Goal: Information Seeking & Learning: Find specific fact

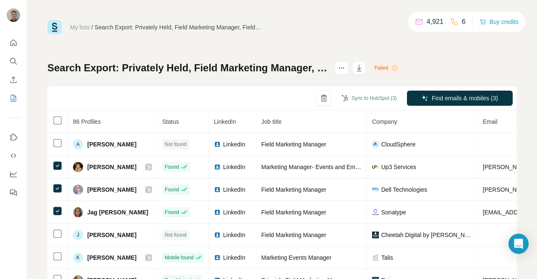
click at [400, 67] on div "Failed" at bounding box center [386, 68] width 29 height 10
click at [398, 68] on icon at bounding box center [394, 68] width 7 height 7
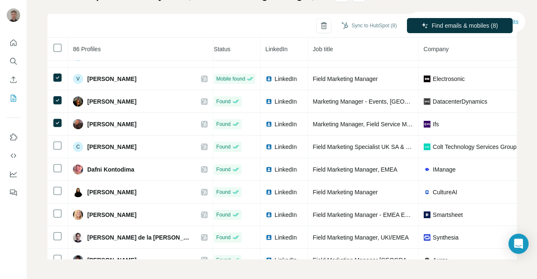
scroll to position [219, 0]
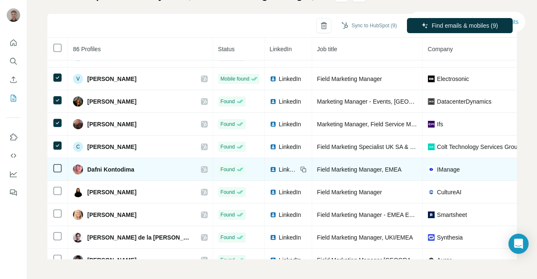
click at [58, 161] on td at bounding box center [57, 169] width 21 height 23
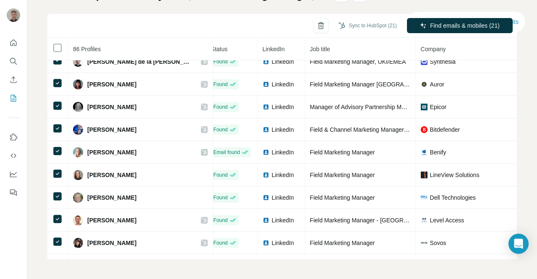
scroll to position [395, 0]
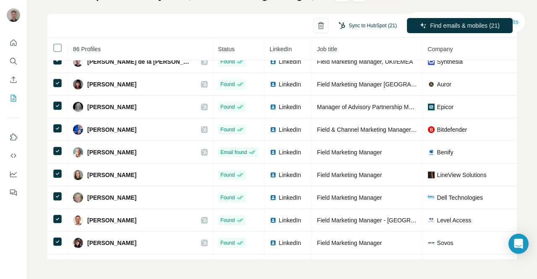
click at [346, 24] on button "Sync to HubSpot (21)" at bounding box center [368, 25] width 70 height 13
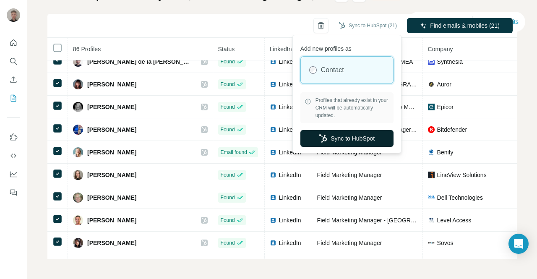
click at [335, 138] on button "Sync to HubSpot" at bounding box center [346, 138] width 93 height 17
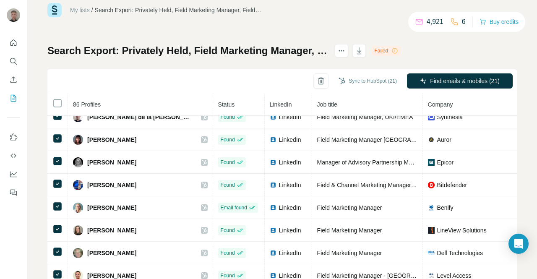
scroll to position [0, 0]
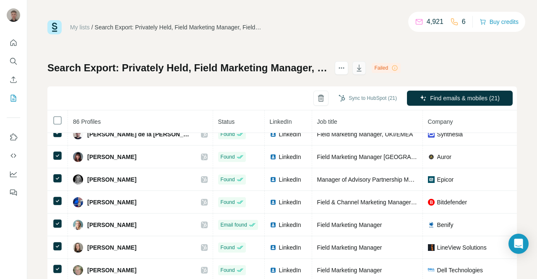
click at [363, 69] on icon "button" at bounding box center [359, 68] width 8 height 8
click at [400, 70] on div "Failed" at bounding box center [386, 68] width 29 height 10
click at [346, 65] on icon "actions" at bounding box center [341, 68] width 8 height 8
click at [207, 49] on div "My lists / Search Export: Privately Held, Field Marketing Manager, Field Market…" at bounding box center [281, 176] width 469 height 312
click at [398, 65] on icon at bounding box center [394, 68] width 7 height 7
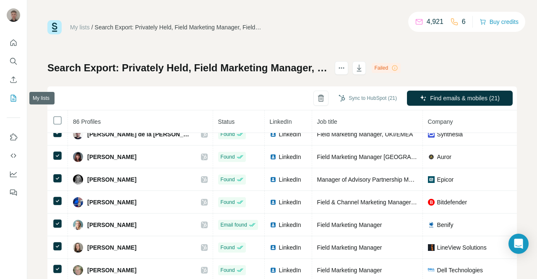
click at [12, 99] on icon "My lists" at bounding box center [13, 98] width 8 height 8
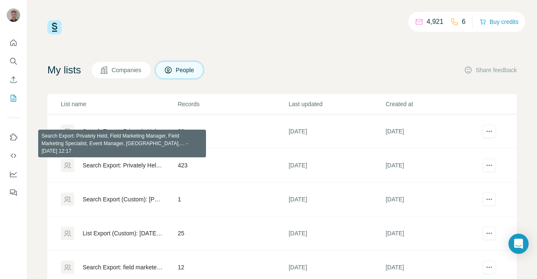
click at [93, 165] on div "Search Export: Privately Held, Field Marketing Manager, Field Marketing Special…" at bounding box center [123, 165] width 81 height 8
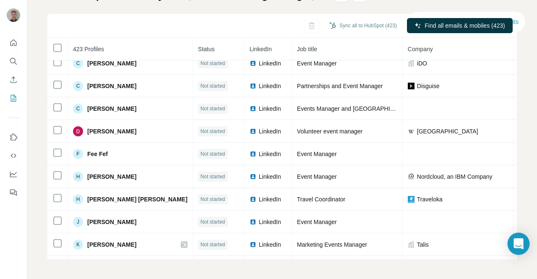
scroll to position [55, 0]
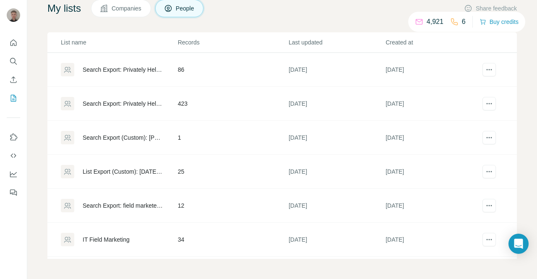
scroll to position [61, 0]
click at [138, 209] on div "Search Export: field marketers, Marketing, Field Marketing Representative, Fiel…" at bounding box center [119, 205] width 116 height 13
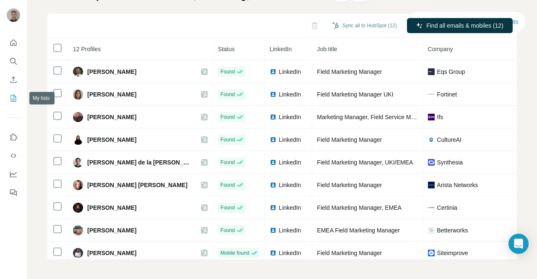
click at [14, 99] on icon "My lists" at bounding box center [14, 97] width 4 height 5
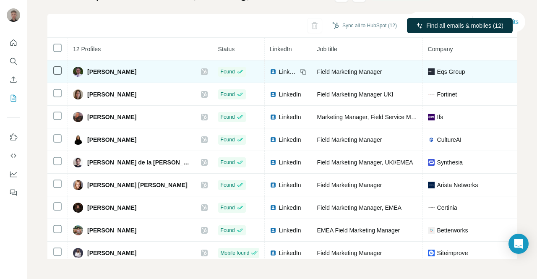
click at [437, 73] on span "Eqs Group" at bounding box center [451, 72] width 28 height 8
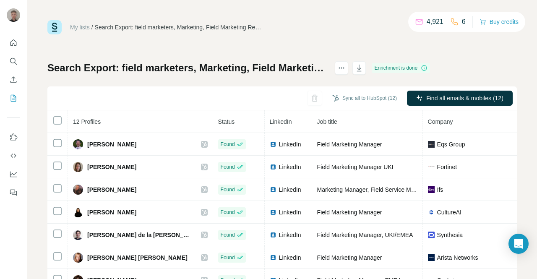
click at [430, 66] on div "Enrichment is done" at bounding box center [401, 68] width 58 height 10
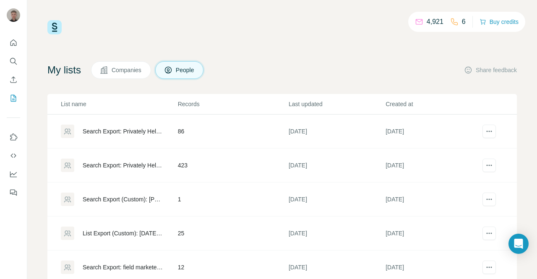
click at [115, 187] on td "Search Export (Custom): [PERSON_NAME] harrowby estates - [DATE] 18:07" at bounding box center [112, 199] width 130 height 34
click at [144, 130] on div "Search Export: Privately Held, Field Marketing Manager, Field Marketing Special…" at bounding box center [123, 131] width 81 height 8
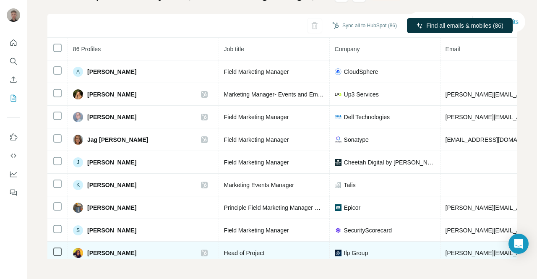
scroll to position [0, 95]
click at [354, 252] on div "Ilp Group" at bounding box center [383, 253] width 100 height 8
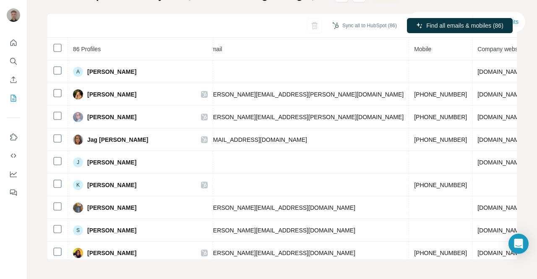
scroll to position [0, 0]
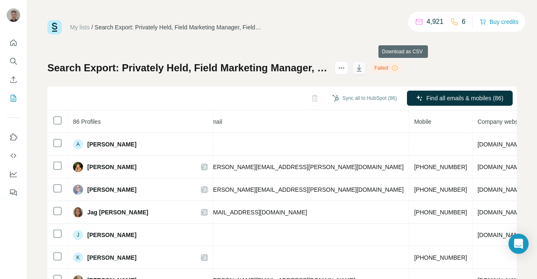
click at [363, 67] on icon "button" at bounding box center [359, 68] width 8 height 8
click at [400, 67] on div "Failed" at bounding box center [386, 68] width 29 height 10
click at [12, 99] on icon "My lists" at bounding box center [13, 98] width 8 height 8
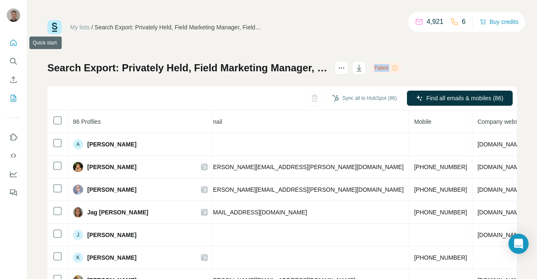
click at [8, 44] on button "Quick start" at bounding box center [13, 42] width 13 height 15
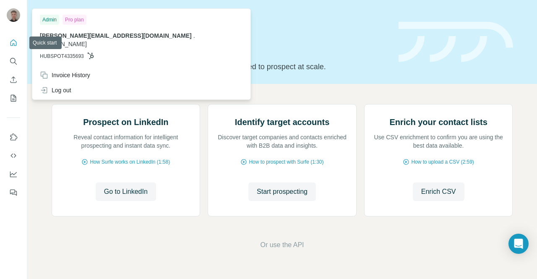
click at [13, 40] on icon "Quick start" at bounding box center [13, 42] width 6 height 6
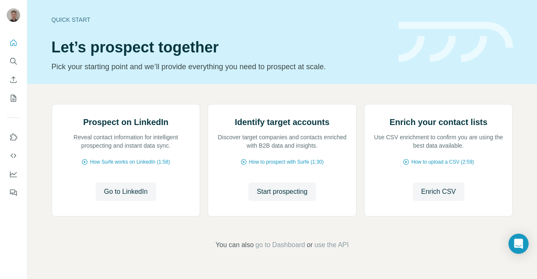
scroll to position [74, 0]
click at [12, 96] on icon "My lists" at bounding box center [13, 98] width 8 height 8
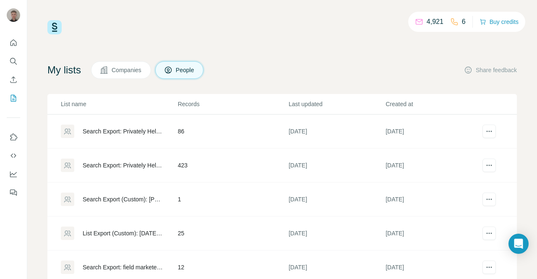
click at [133, 132] on div "Search Export: Privately Held, Field Marketing Manager, Field Marketing Special…" at bounding box center [123, 131] width 81 height 8
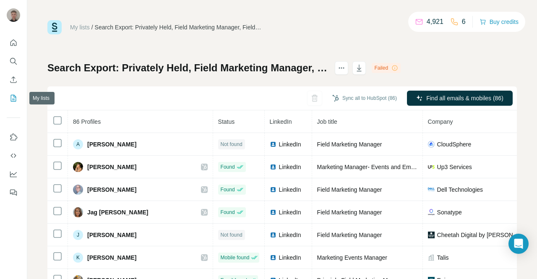
click at [14, 96] on icon "My lists" at bounding box center [13, 98] width 8 height 8
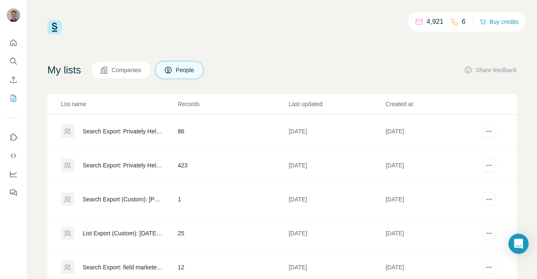
click at [125, 76] on button "Companies" at bounding box center [121, 70] width 60 height 18
click at [125, 69] on span "Companies" at bounding box center [127, 70] width 31 height 8
click at [122, 68] on span "Companies" at bounding box center [127, 70] width 31 height 8
click at [120, 69] on span "Companies" at bounding box center [127, 70] width 31 height 8
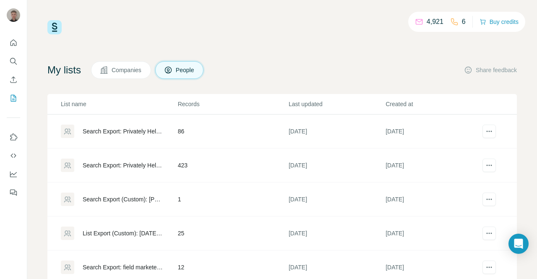
click at [120, 69] on span "Companies" at bounding box center [127, 70] width 31 height 8
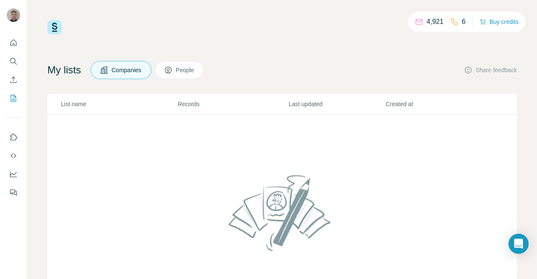
scroll to position [61, 0]
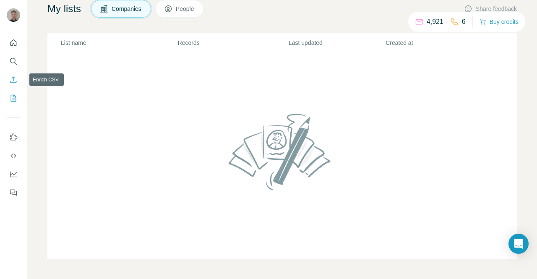
click at [9, 83] on icon "Enrich CSV" at bounding box center [13, 79] width 8 height 8
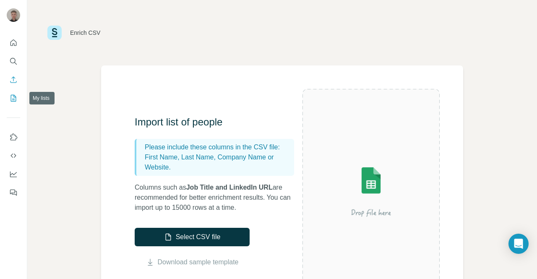
click at [12, 103] on button "My lists" at bounding box center [13, 98] width 13 height 15
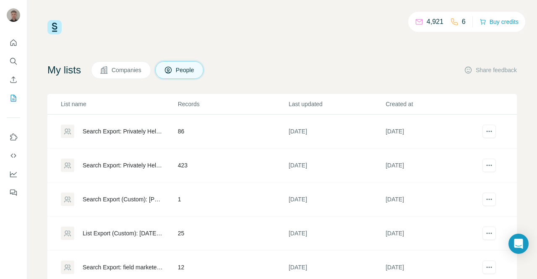
click at [156, 138] on td "Search Export: Privately Held, Field Marketing Manager, Field Marketing Special…" at bounding box center [112, 131] width 130 height 34
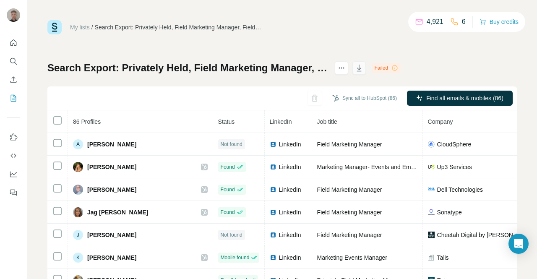
click at [363, 66] on icon "button" at bounding box center [359, 68] width 8 height 8
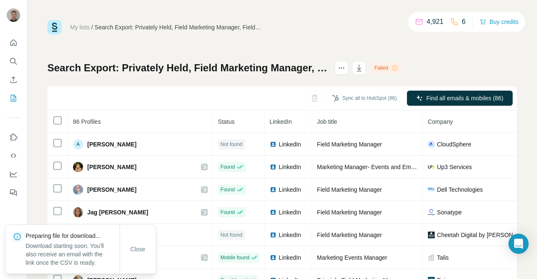
click at [517, 53] on div "My lists / Search Export: Privately Held, Field Marketing Manager, Field Market…" at bounding box center [282, 139] width 510 height 279
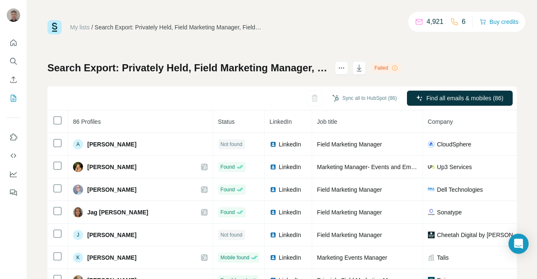
scroll to position [32, 0]
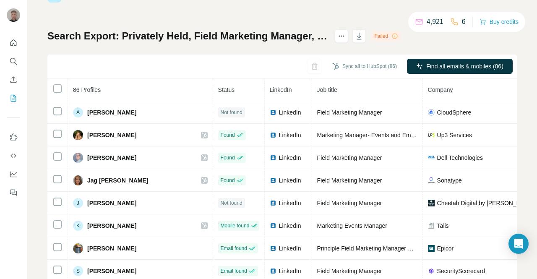
click at [303, 67] on div "Sync all to HubSpot (86) Find all emails & mobiles (86)" at bounding box center [281, 67] width 469 height 24
click at [320, 62] on icon "button" at bounding box center [324, 66] width 8 height 8
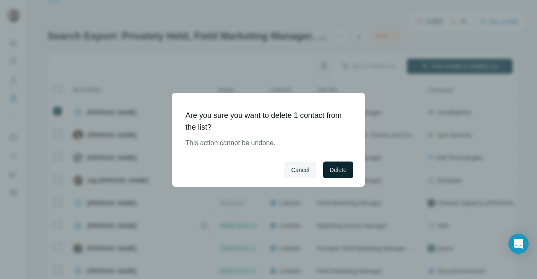
click at [336, 172] on span "Delete" at bounding box center [338, 170] width 17 height 8
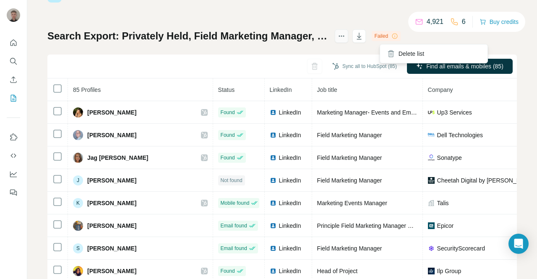
click at [348, 39] on button "actions" at bounding box center [341, 35] width 13 height 13
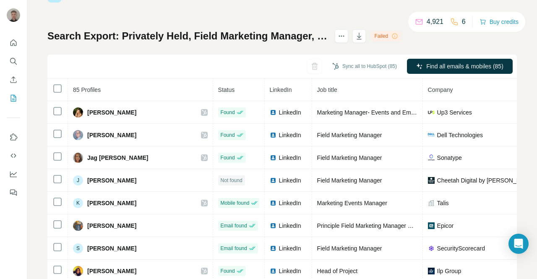
click at [327, 35] on h1 "Search Export: Privately Held, Field Marketing Manager, Field Marketing Special…" at bounding box center [187, 35] width 280 height 13
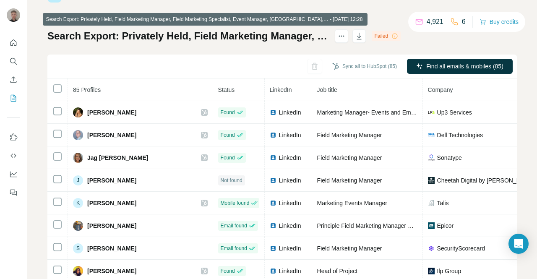
drag, startPoint x: 327, startPoint y: 35, endPoint x: 230, endPoint y: 34, distance: 96.9
click at [230, 34] on h1 "Search Export: Privately Held, Field Marketing Manager, Field Marketing Special…" at bounding box center [187, 35] width 280 height 13
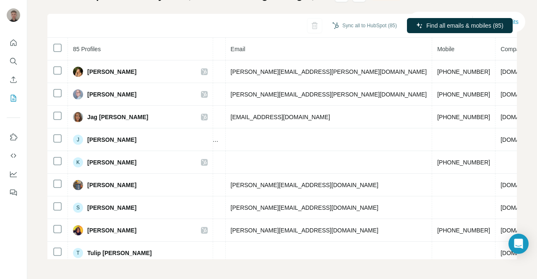
scroll to position [0, 308]
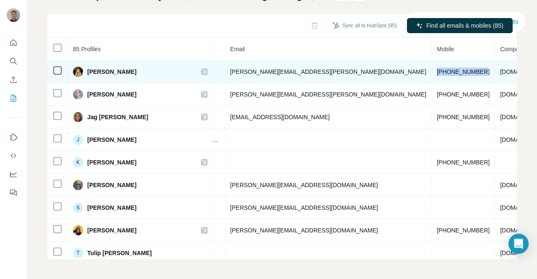
drag, startPoint x: 354, startPoint y: 70, endPoint x: 304, endPoint y: 72, distance: 49.5
click at [432, 72] on td "[PHONE_NUMBER]" at bounding box center [463, 71] width 63 height 23
copy span "[PHONE_NUMBER]"
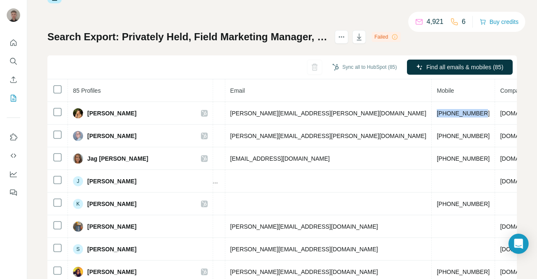
scroll to position [29, 0]
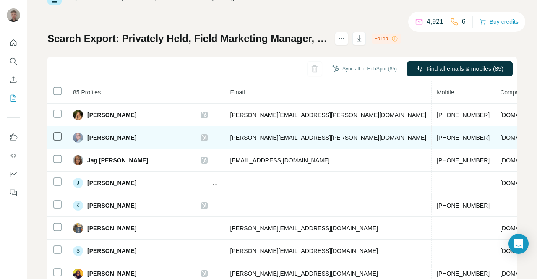
click at [437, 135] on span "[PHONE_NUMBER]" at bounding box center [463, 137] width 53 height 7
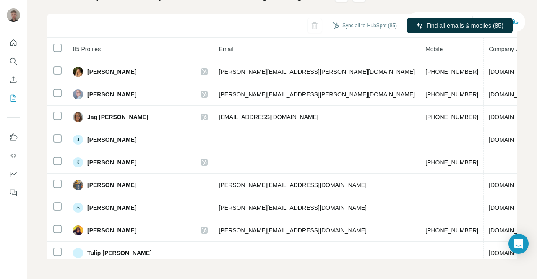
scroll to position [0, 331]
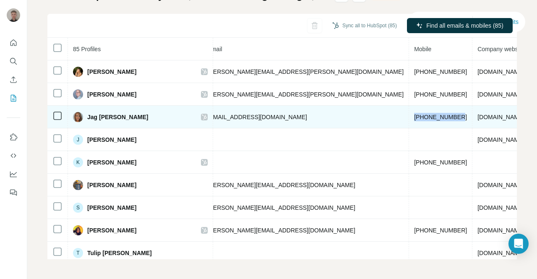
drag, startPoint x: 329, startPoint y: 116, endPoint x: 283, endPoint y: 114, distance: 46.1
click at [409, 114] on td "[PHONE_NUMBER]" at bounding box center [440, 117] width 63 height 23
copy span "[PHONE_NUMBER]"
click at [414, 114] on span "[PHONE_NUMBER]" at bounding box center [440, 117] width 53 height 7
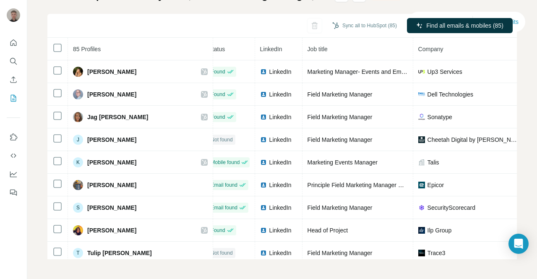
scroll to position [0, 0]
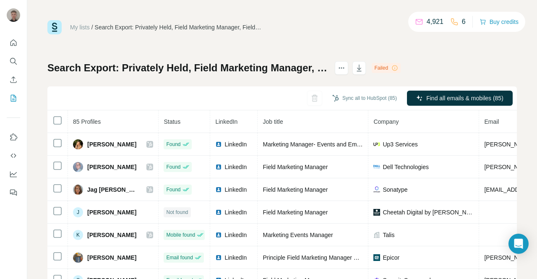
click at [337, 39] on div "My lists / Search Export: Privately Held, Field Marketing Manager, Field Market…" at bounding box center [281, 176] width 469 height 312
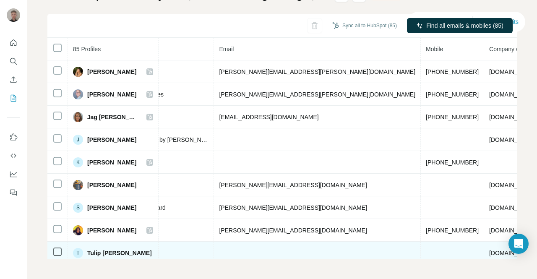
scroll to position [0, 265]
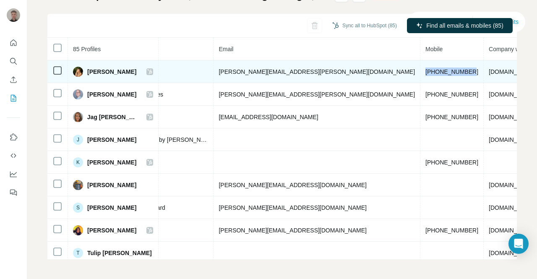
drag, startPoint x: 361, startPoint y: 71, endPoint x: 313, endPoint y: 71, distance: 47.8
click at [420, 71] on td "[PHONE_NUMBER]" at bounding box center [451, 71] width 63 height 23
copy span "[PHONE_NUMBER]"
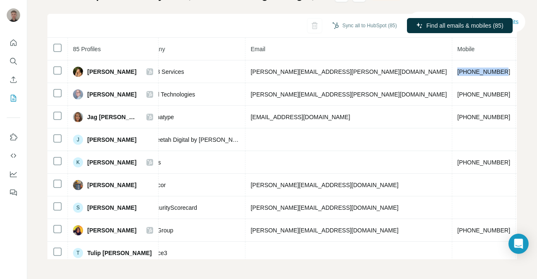
scroll to position [0, 254]
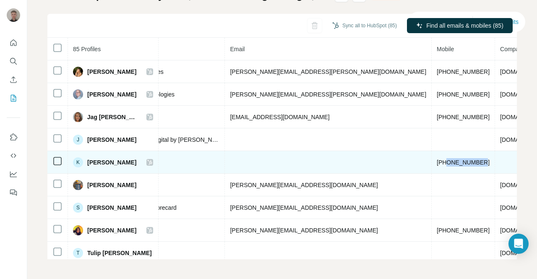
drag, startPoint x: 337, startPoint y: 161, endPoint x: 372, endPoint y: 162, distance: 35.7
click at [432, 162] on td "[PHONE_NUMBER]" at bounding box center [463, 162] width 63 height 23
copy span "7979228385"
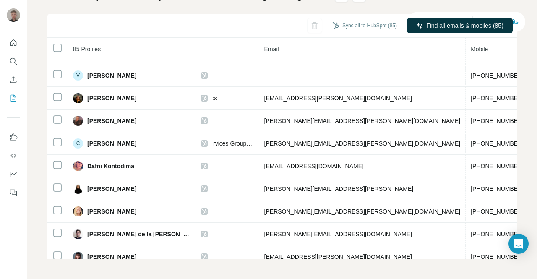
scroll to position [200, 287]
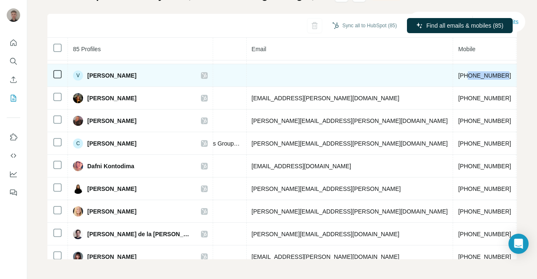
drag, startPoint x: 339, startPoint y: 75, endPoint x: 375, endPoint y: 78, distance: 35.8
click at [453, 78] on td "[PHONE_NUMBER]" at bounding box center [484, 75] width 63 height 23
copy span "7931192683"
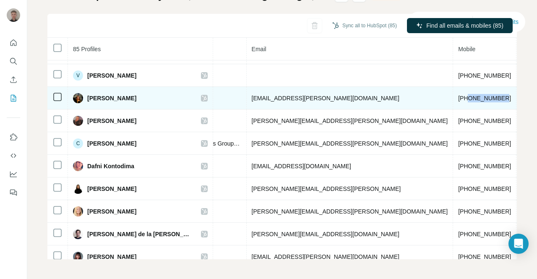
drag, startPoint x: 339, startPoint y: 95, endPoint x: 375, endPoint y: 96, distance: 36.1
click at [453, 96] on td "[PHONE_NUMBER]" at bounding box center [484, 98] width 63 height 23
copy span "7739690326"
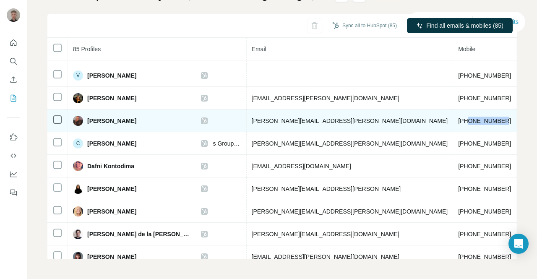
drag, startPoint x: 340, startPoint y: 119, endPoint x: 377, endPoint y: 120, distance: 36.9
click at [453, 120] on td "[PHONE_NUMBER]" at bounding box center [484, 120] width 63 height 23
copy span "7528213200"
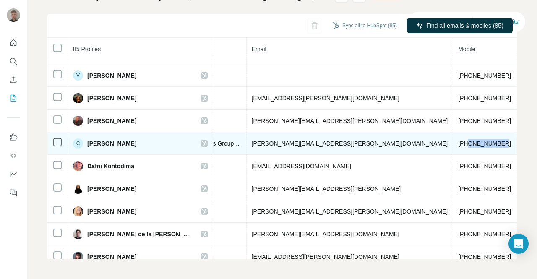
drag, startPoint x: 340, startPoint y: 142, endPoint x: 377, endPoint y: 145, distance: 37.9
click at [453, 145] on td "[PHONE_NUMBER]" at bounding box center [484, 143] width 63 height 23
copy span "7748114505"
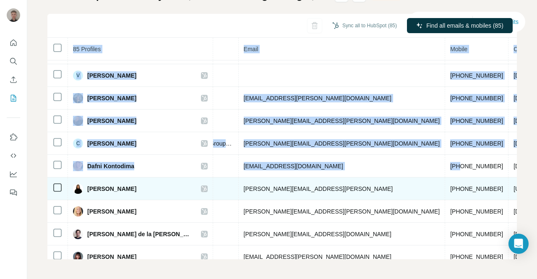
scroll to position [200, 330]
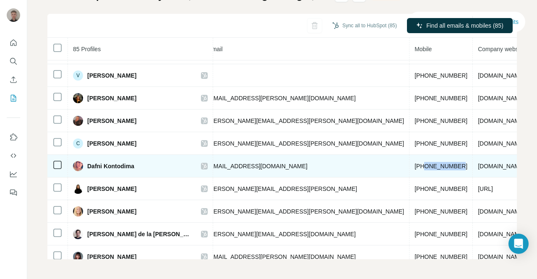
drag, startPoint x: 472, startPoint y: 163, endPoint x: 330, endPoint y: 166, distance: 141.4
click at [414, 166] on span "[PHONE_NUMBER]" at bounding box center [440, 166] width 53 height 7
copy span "7462885542"
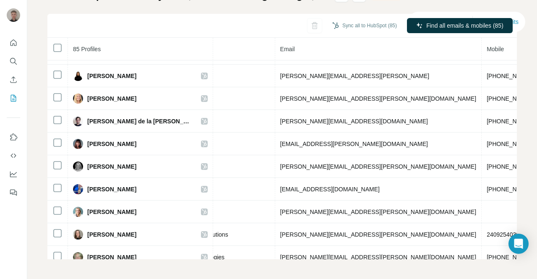
scroll to position [313, 262]
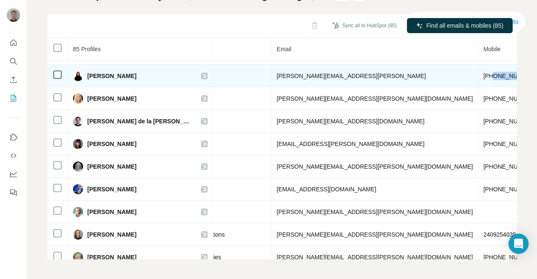
drag, startPoint x: 365, startPoint y: 75, endPoint x: 400, endPoint y: 75, distance: 34.8
click at [478, 75] on td "[PHONE_NUMBER]" at bounding box center [509, 76] width 63 height 23
copy span "7908615223"
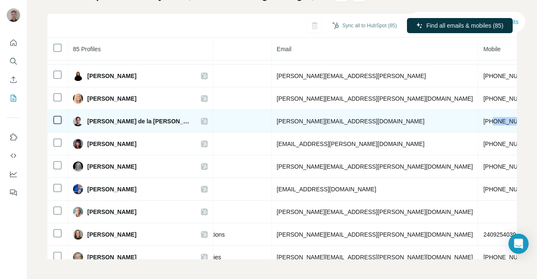
drag, startPoint x: 366, startPoint y: 120, endPoint x: 405, endPoint y: 125, distance: 39.3
click at [478, 125] on td "[PHONE_NUMBER]" at bounding box center [509, 121] width 63 height 23
click at [483, 121] on span "[PHONE_NUMBER]" at bounding box center [509, 121] width 53 height 7
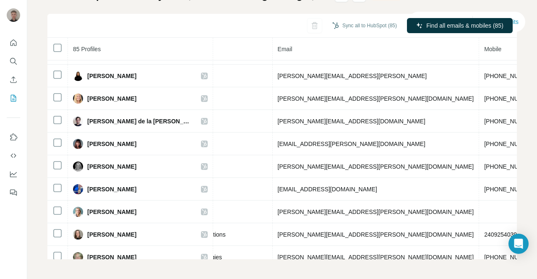
scroll to position [313, 250]
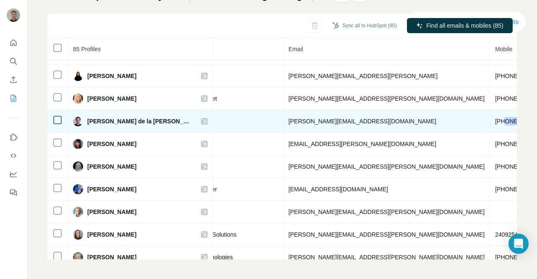
drag, startPoint x: 376, startPoint y: 120, endPoint x: 414, endPoint y: 120, distance: 38.6
click at [490, 120] on td "[PHONE_NUMBER]" at bounding box center [521, 121] width 63 height 23
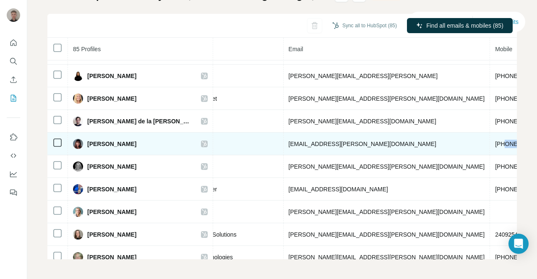
drag, startPoint x: 377, startPoint y: 141, endPoint x: 413, endPoint y: 144, distance: 36.6
click at [490, 144] on td "[PHONE_NUMBER]" at bounding box center [521, 144] width 63 height 23
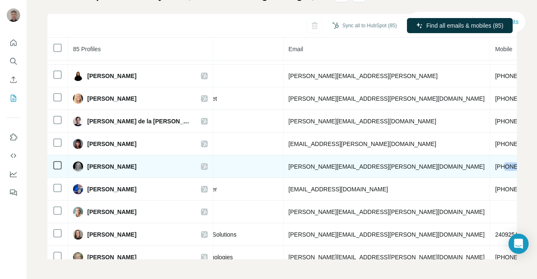
drag, startPoint x: 377, startPoint y: 164, endPoint x: 414, endPoint y: 166, distance: 37.8
click at [490, 166] on td "[PHONE_NUMBER]" at bounding box center [521, 166] width 63 height 23
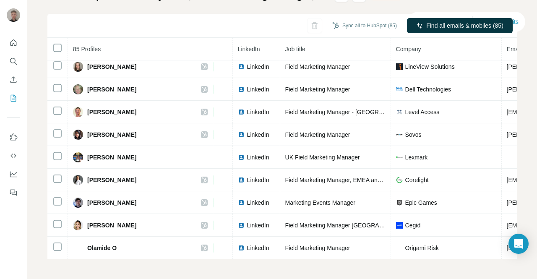
scroll to position [485, 32]
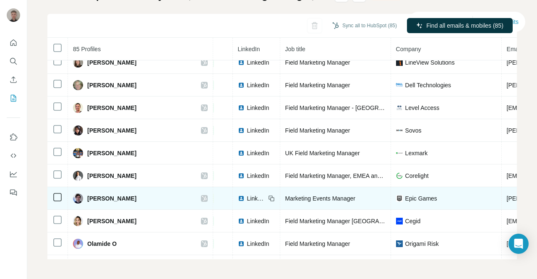
click at [247, 197] on span "LinkedIn" at bounding box center [256, 198] width 18 height 8
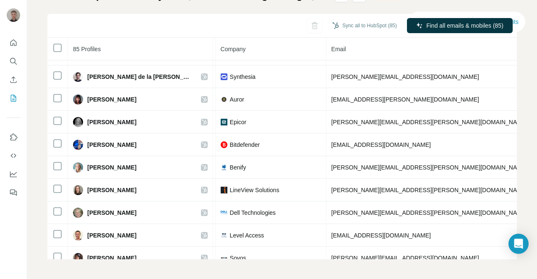
scroll to position [357, 217]
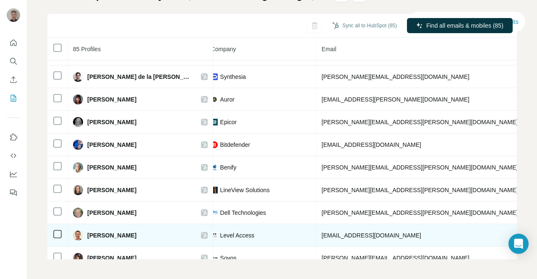
drag, startPoint x: 409, startPoint y: 234, endPoint x: 452, endPoint y: 232, distance: 42.8
click at [452, 232] on tr "Kirsty Mackenzie Found LinkedIn Field Marketing Manager - Europe Level Access k…" at bounding box center [289, 235] width 917 height 23
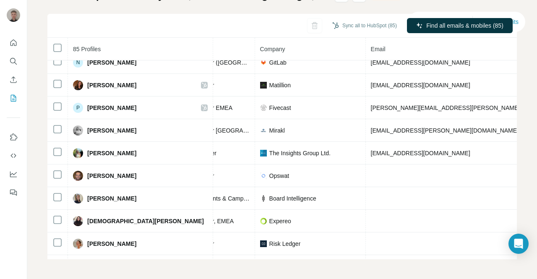
scroll to position [1164, 193]
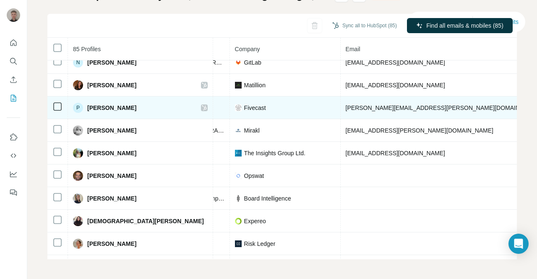
drag, startPoint x: 433, startPoint y: 106, endPoint x: 473, endPoint y: 105, distance: 40.7
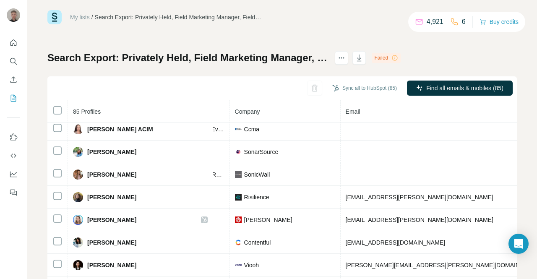
scroll to position [0, 0]
